Goal: Task Accomplishment & Management: Manage account settings

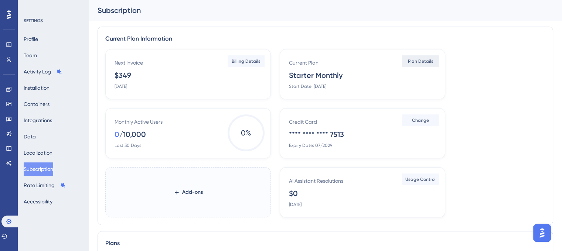
click at [431, 58] on button "Plan Details" at bounding box center [420, 61] width 37 height 12
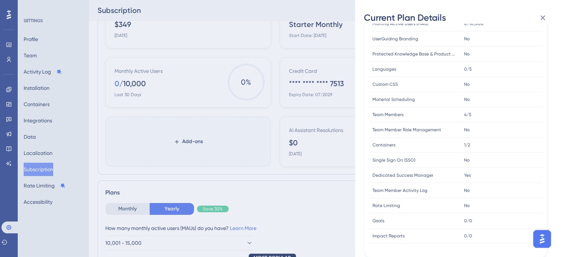
scroll to position [74, 0]
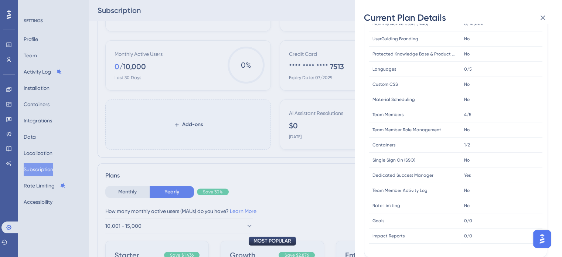
click at [264, 168] on div "Current Plan Details Subscription Start Date: [DATE] Plan Type: Starter Monthly…" at bounding box center [281, 128] width 562 height 257
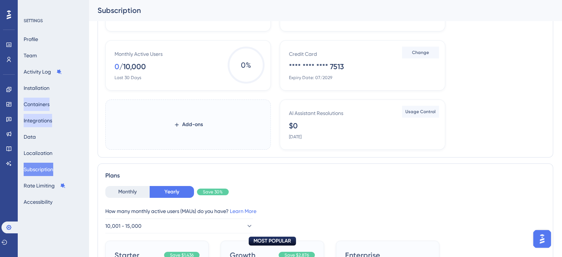
drag, startPoint x: 44, startPoint y: 110, endPoint x: 44, endPoint y: 114, distance: 3.8
click at [43, 110] on button "Containers" at bounding box center [37, 103] width 26 height 13
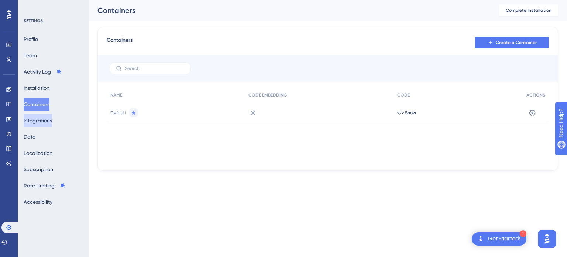
click at [47, 124] on button "Integrations" at bounding box center [38, 120] width 28 height 13
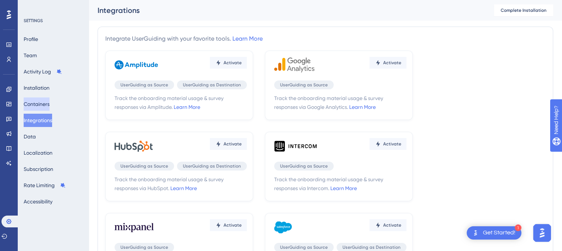
click at [43, 107] on button "Containers" at bounding box center [37, 103] width 26 height 13
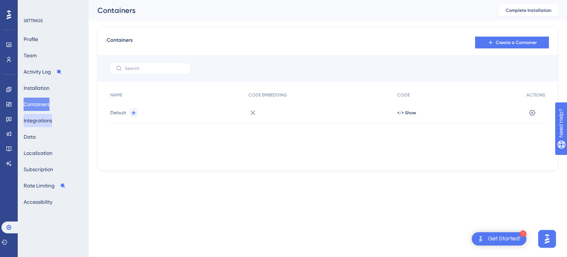
click at [47, 117] on button "Integrations" at bounding box center [38, 120] width 28 height 13
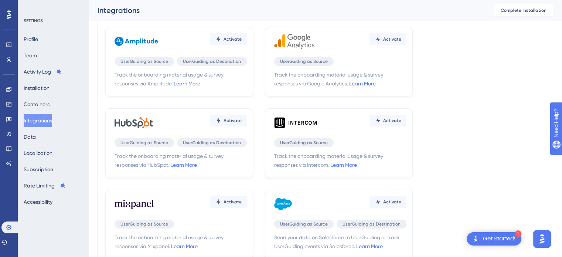
scroll to position [26, 0]
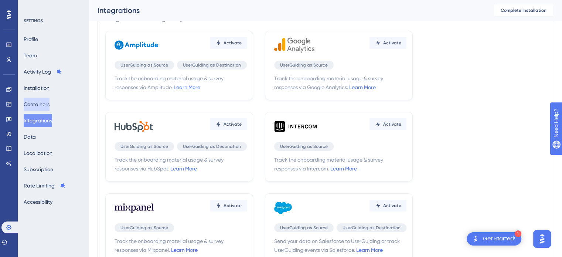
click at [34, 105] on button "Containers" at bounding box center [37, 103] width 26 height 13
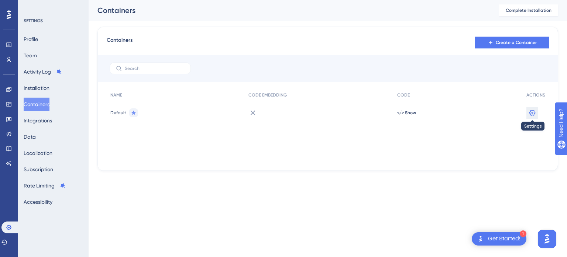
click at [536, 113] on icon at bounding box center [532, 112] width 7 height 7
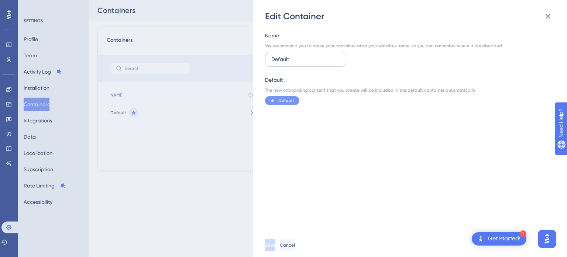
click at [299, 57] on input "Default" at bounding box center [305, 59] width 69 height 8
type input "Integration"
click at [275, 244] on span "Save" at bounding box center [270, 245] width 10 height 6
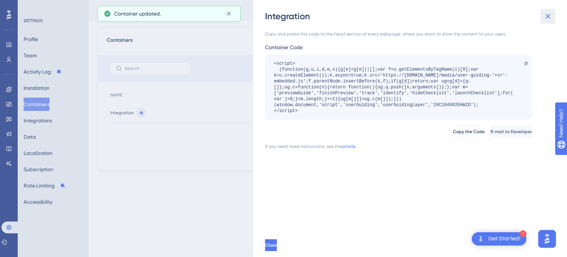
drag, startPoint x: 551, startPoint y: 16, endPoint x: 547, endPoint y: 22, distance: 7.2
click at [551, 16] on icon at bounding box center [547, 16] width 9 height 9
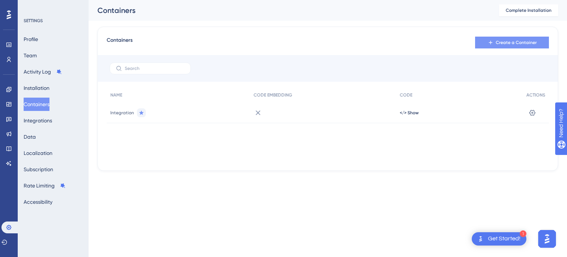
click at [500, 40] on span "Create a Container" at bounding box center [516, 43] width 41 height 6
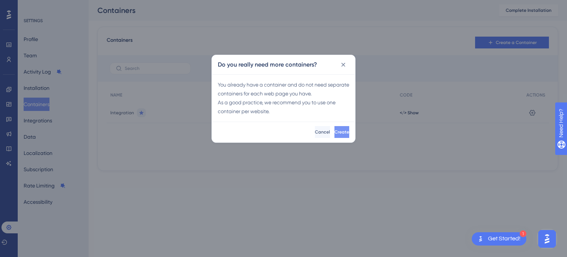
click at [334, 130] on span "Create" at bounding box center [341, 132] width 15 height 6
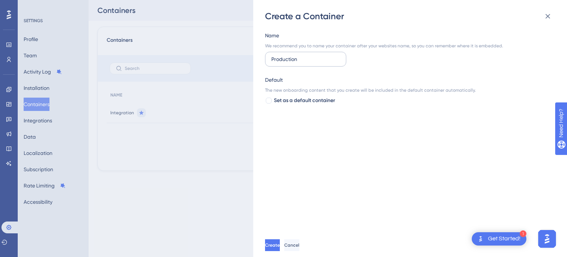
drag, startPoint x: 274, startPoint y: 59, endPoint x: 346, endPoint y: 56, distance: 71.3
click at [346, 56] on label "Production" at bounding box center [305, 59] width 81 height 15
type input "Production"
click at [280, 247] on span "Create" at bounding box center [272, 245] width 15 height 6
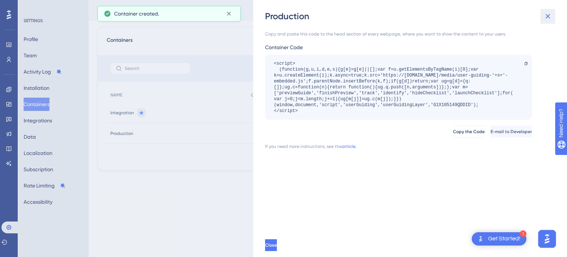
drag, startPoint x: 549, startPoint y: 16, endPoint x: 548, endPoint y: 21, distance: 6.1
click at [550, 16] on icon at bounding box center [547, 16] width 9 height 9
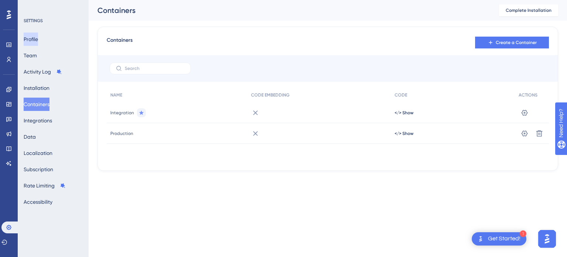
click at [33, 39] on button "Profile" at bounding box center [31, 38] width 14 height 13
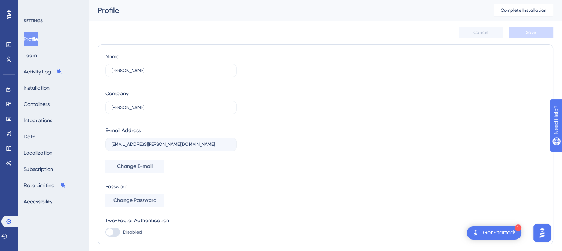
click at [47, 57] on div "Profile Team Activity Log Installation Containers Integrations Data Localizatio…" at bounding box center [54, 120] width 60 height 176
click at [43, 65] on button "Activity Log" at bounding box center [43, 71] width 38 height 13
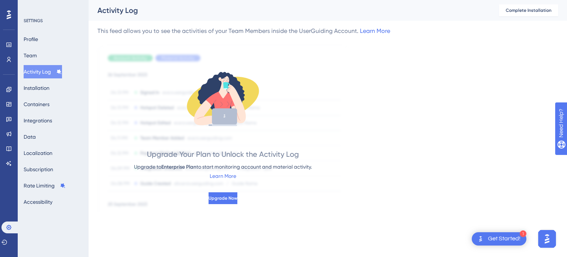
click at [48, 57] on div "Profile Team Activity Log Installation Containers Integrations Data Localizatio…" at bounding box center [54, 120] width 60 height 176
click at [37, 40] on button "Profile" at bounding box center [31, 38] width 14 height 13
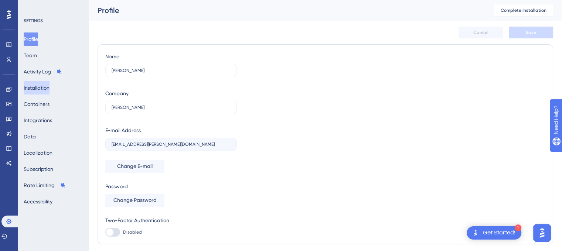
click at [42, 90] on button "Installation" at bounding box center [37, 87] width 26 height 13
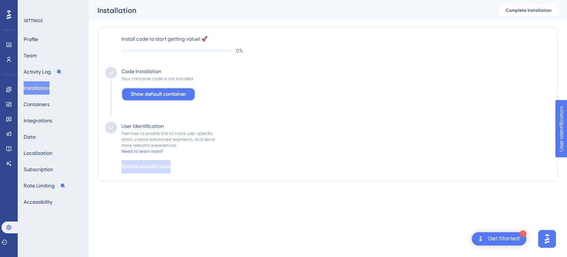
click at [184, 93] on span "Show default container" at bounding box center [158, 94] width 55 height 9
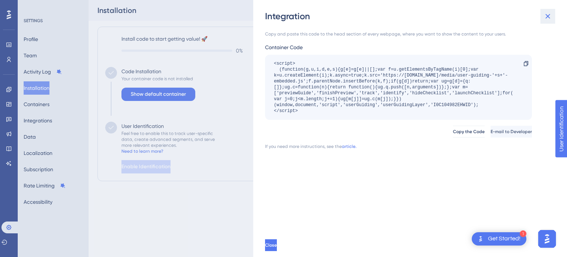
click at [548, 17] on icon at bounding box center [547, 16] width 9 height 9
